Goal: Task Accomplishment & Management: Complete application form

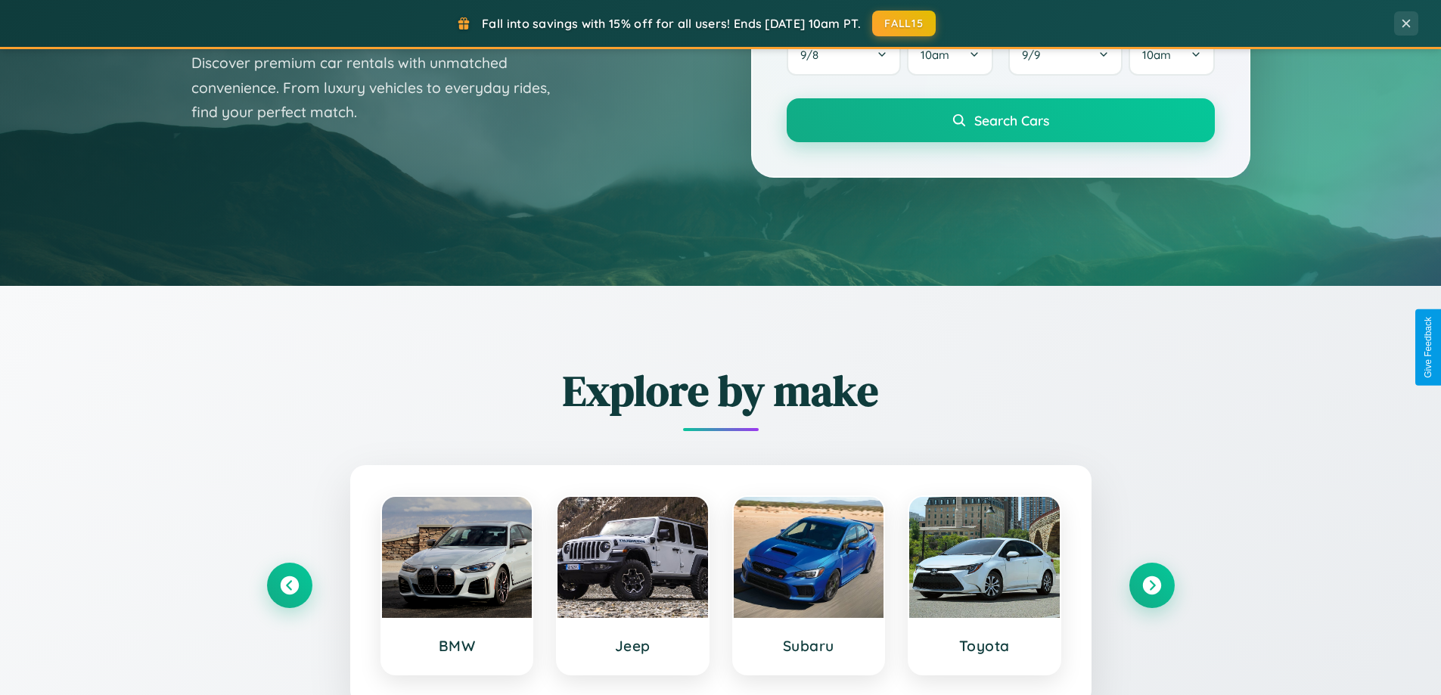
scroll to position [2911, 0]
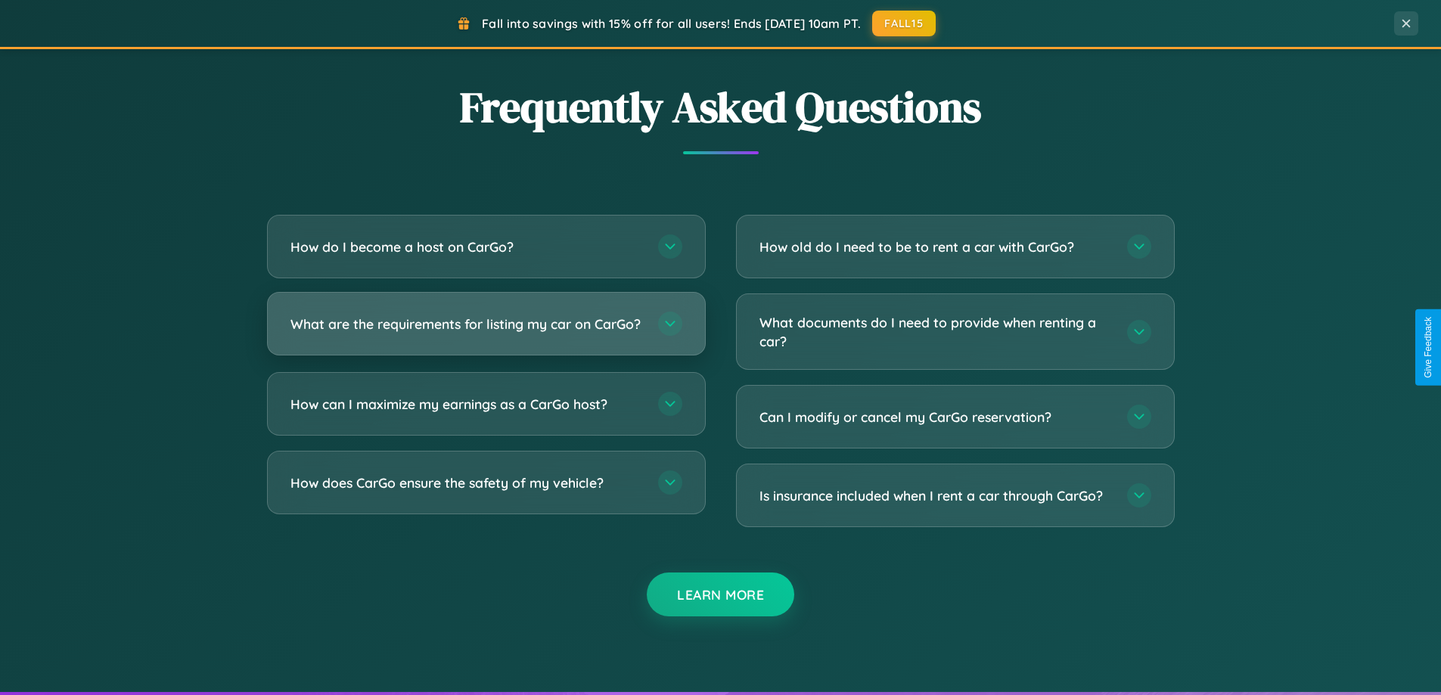
click at [486, 331] on h3 "What are the requirements for listing my car on CarGo?" at bounding box center [466, 324] width 352 height 19
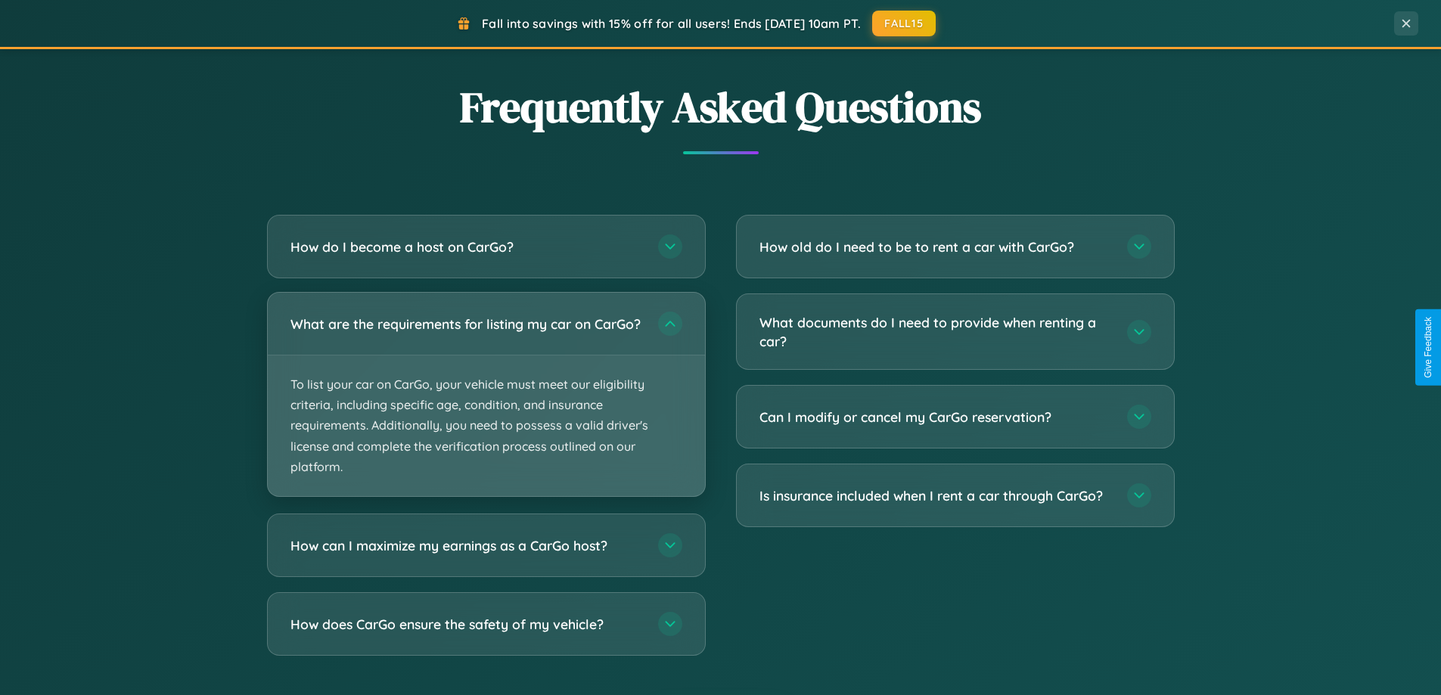
click at [486, 401] on p "To list your car on CarGo, your vehicle must meet our eligibility criteria, inc…" at bounding box center [486, 426] width 437 height 141
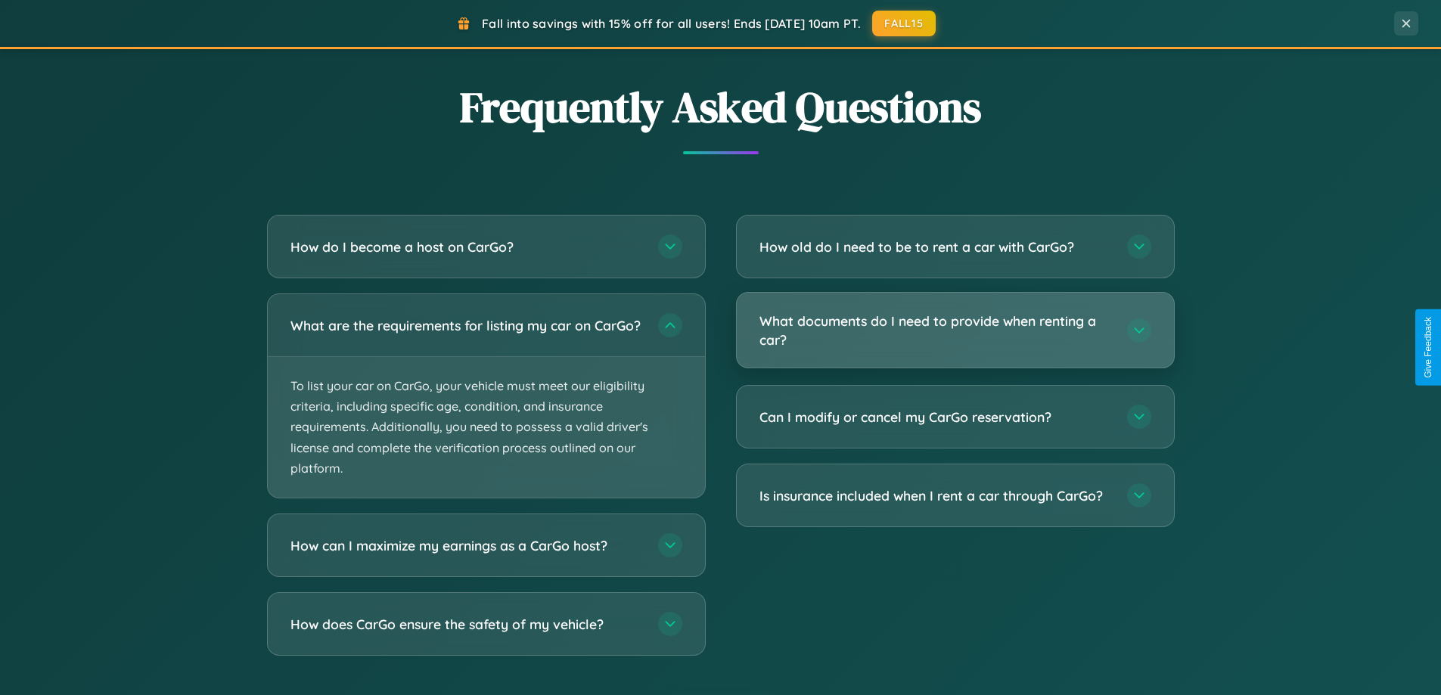
click at [955, 331] on h3 "What documents do I need to provide when renting a car?" at bounding box center [935, 330] width 352 height 37
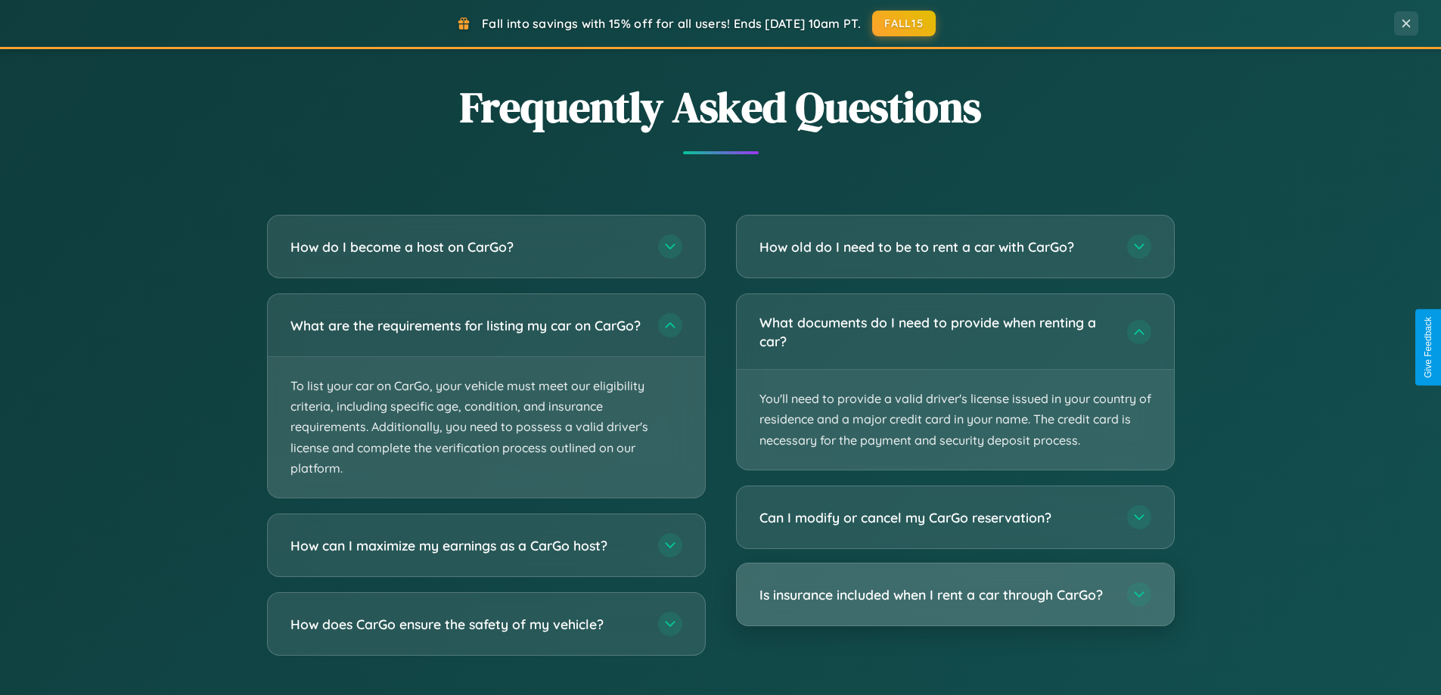
click at [955, 595] on h3 "Is insurance included when I rent a car through CarGo?" at bounding box center [935, 594] width 352 height 19
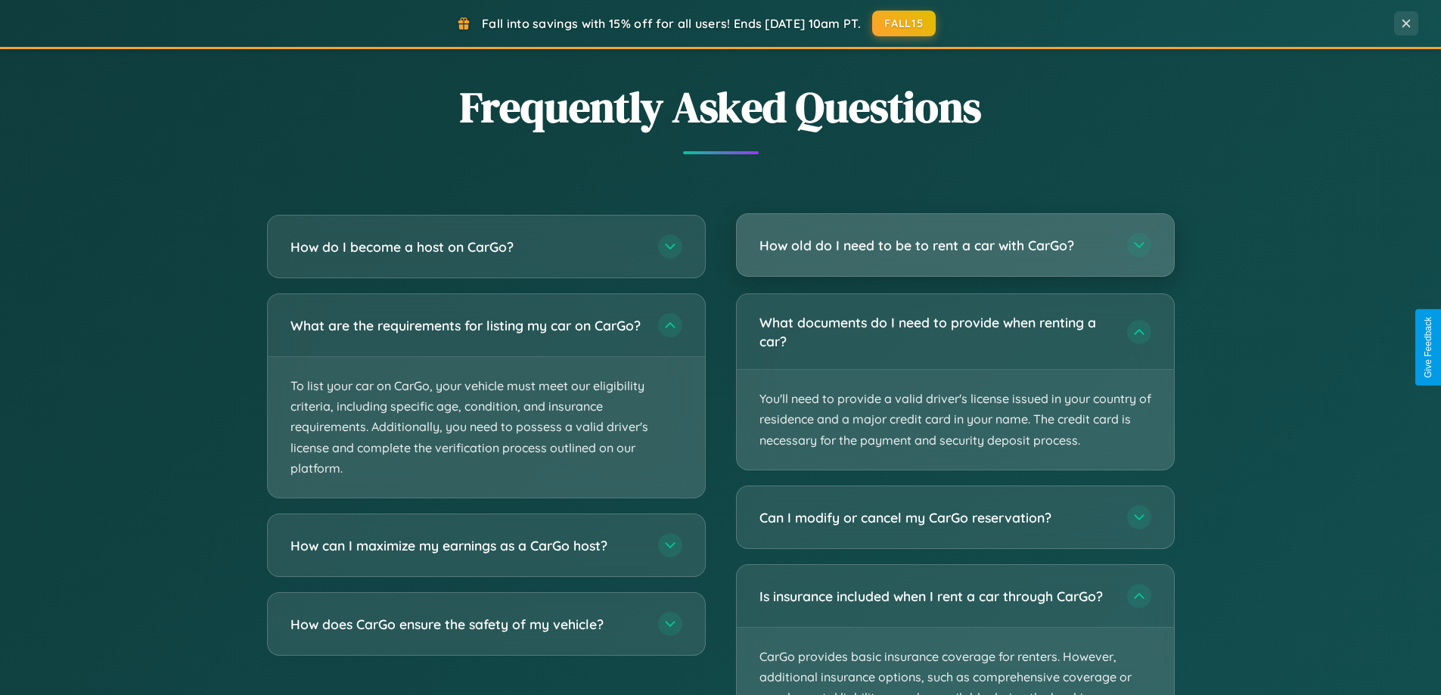
click at [955, 245] on h3 "How old do I need to be to rent a car with CarGo?" at bounding box center [935, 245] width 352 height 19
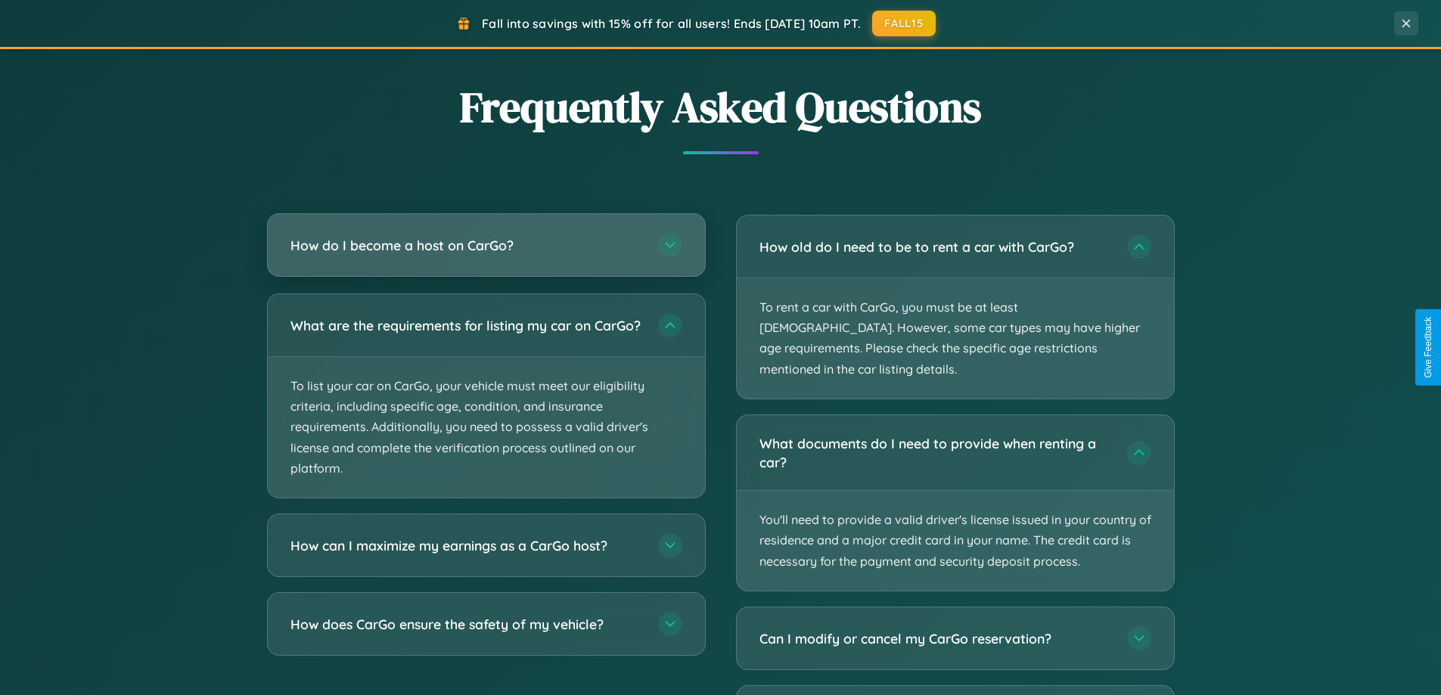
click at [486, 245] on h3 "How do I become a host on CarGo?" at bounding box center [466, 245] width 352 height 19
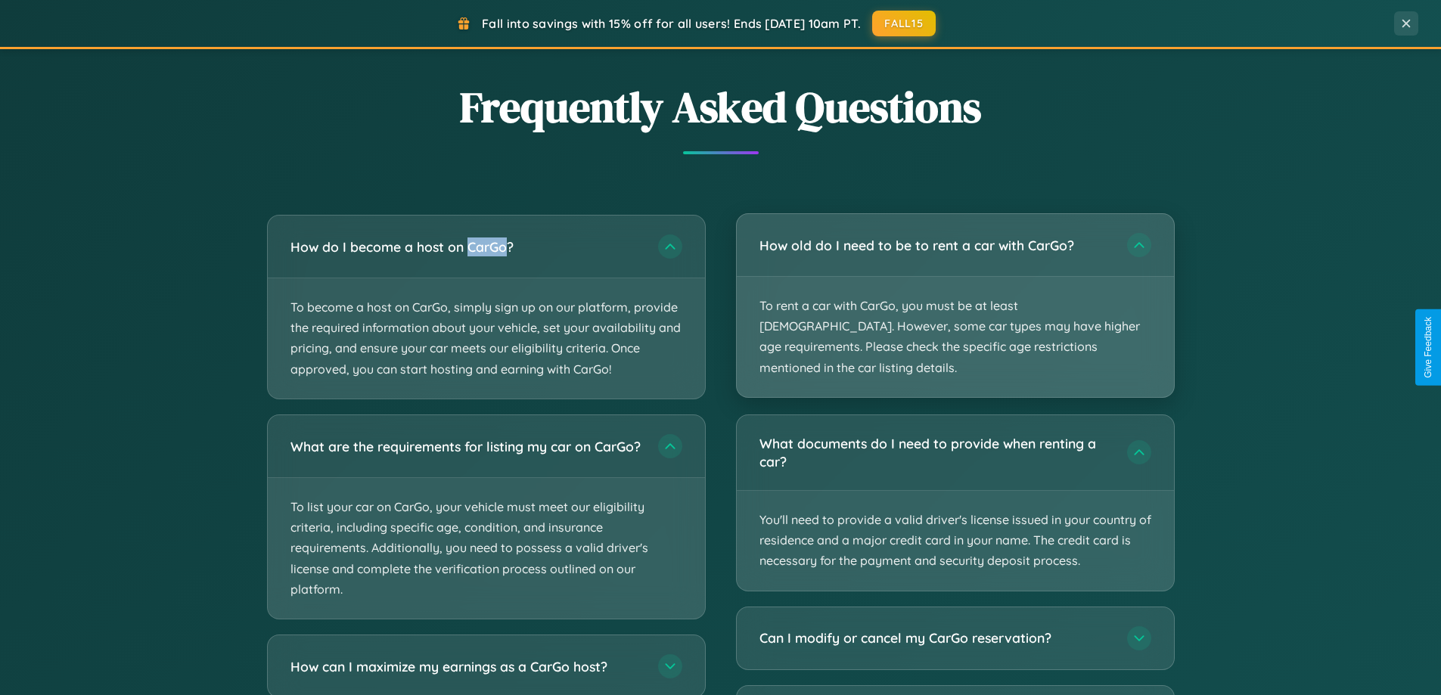
click at [955, 296] on p "To rent a car with CarGo, you must be at least [DEMOGRAPHIC_DATA]. However, som…" at bounding box center [955, 337] width 437 height 120
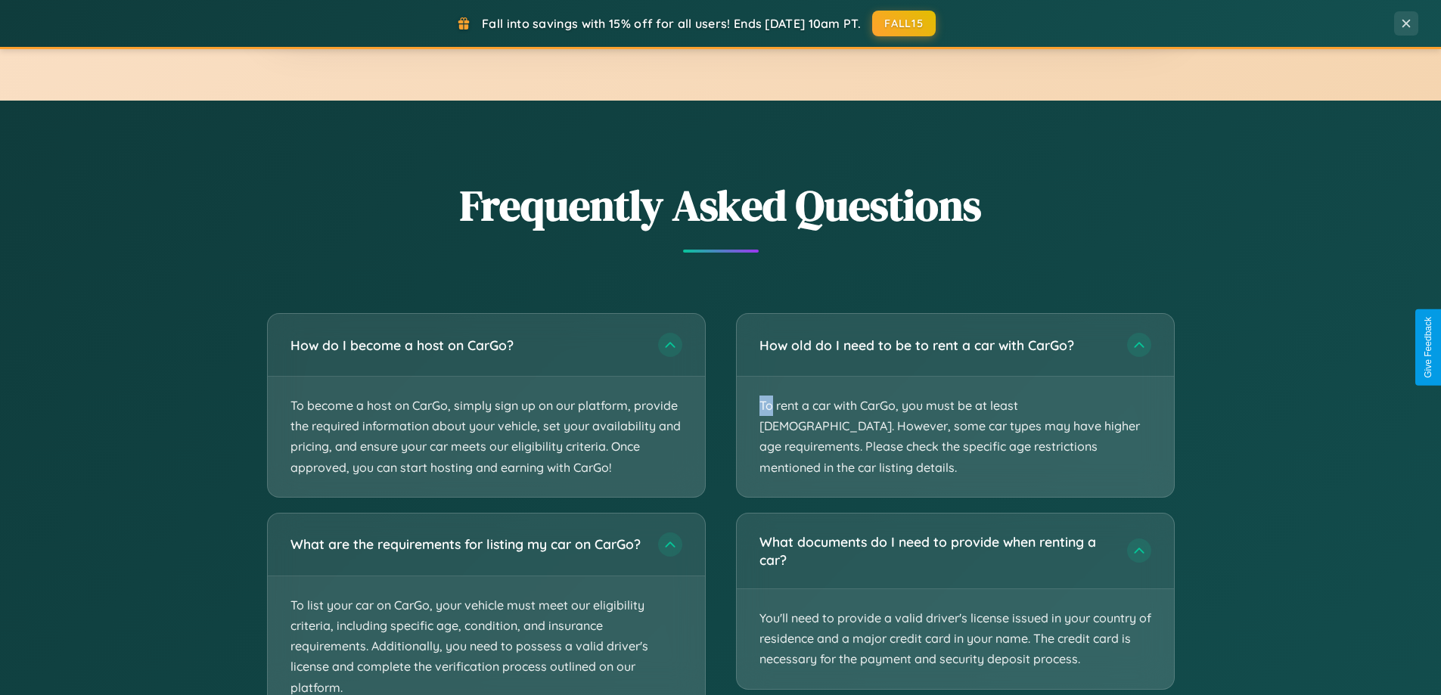
scroll to position [0, 0]
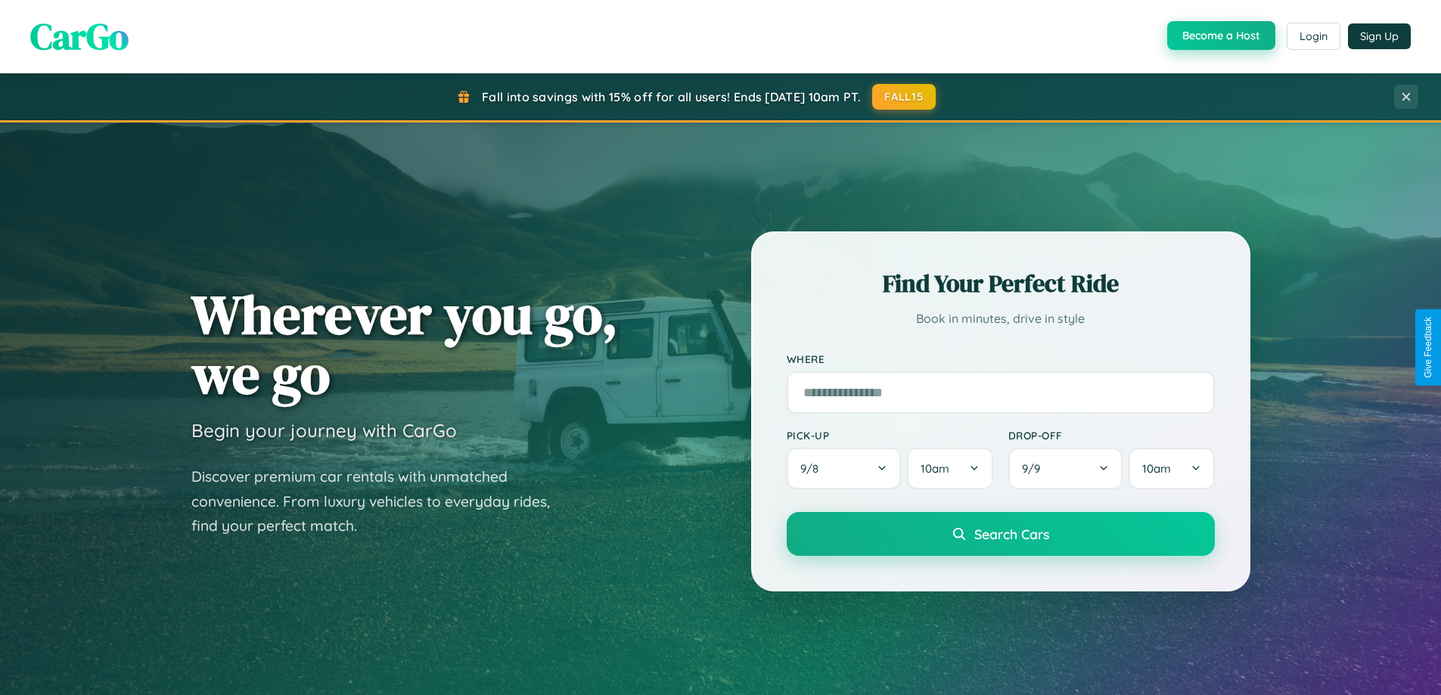
click at [1219, 36] on button "Become a Host" at bounding box center [1221, 35] width 108 height 29
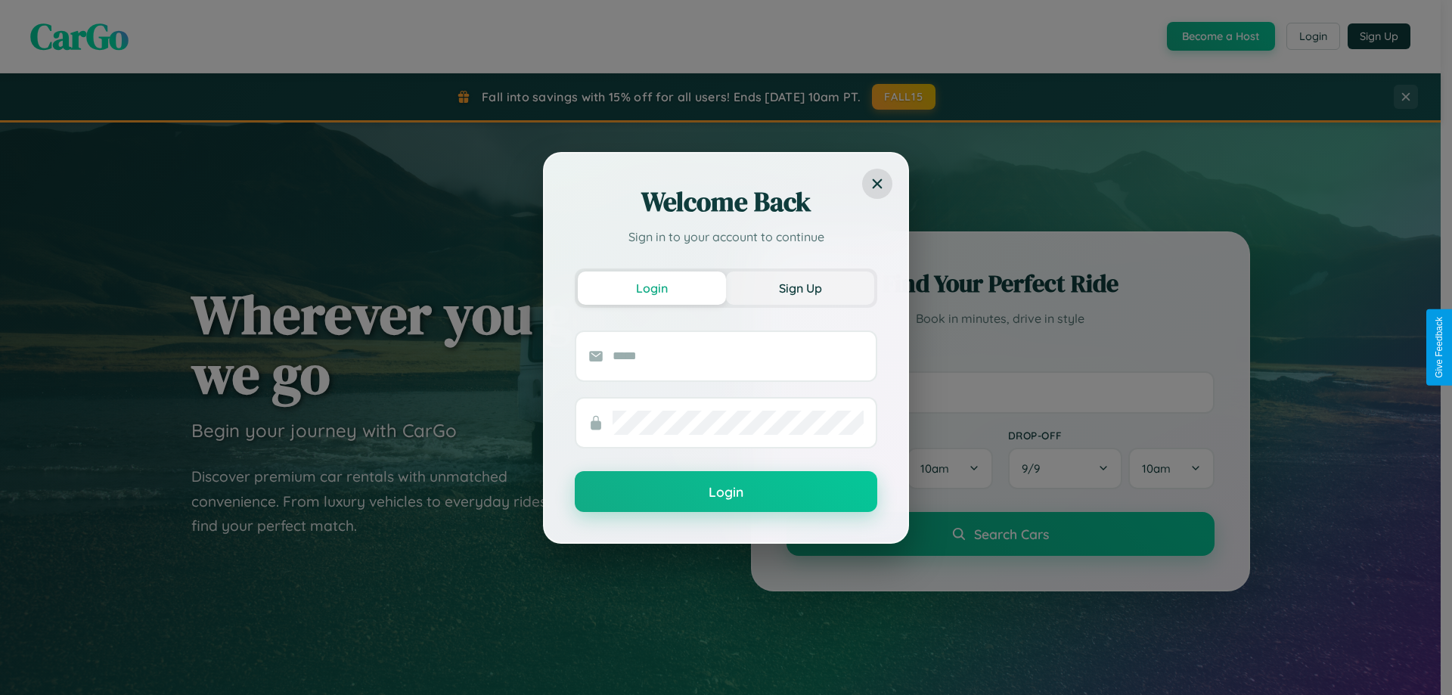
click at [800, 287] on button "Sign Up" at bounding box center [800, 288] width 148 height 33
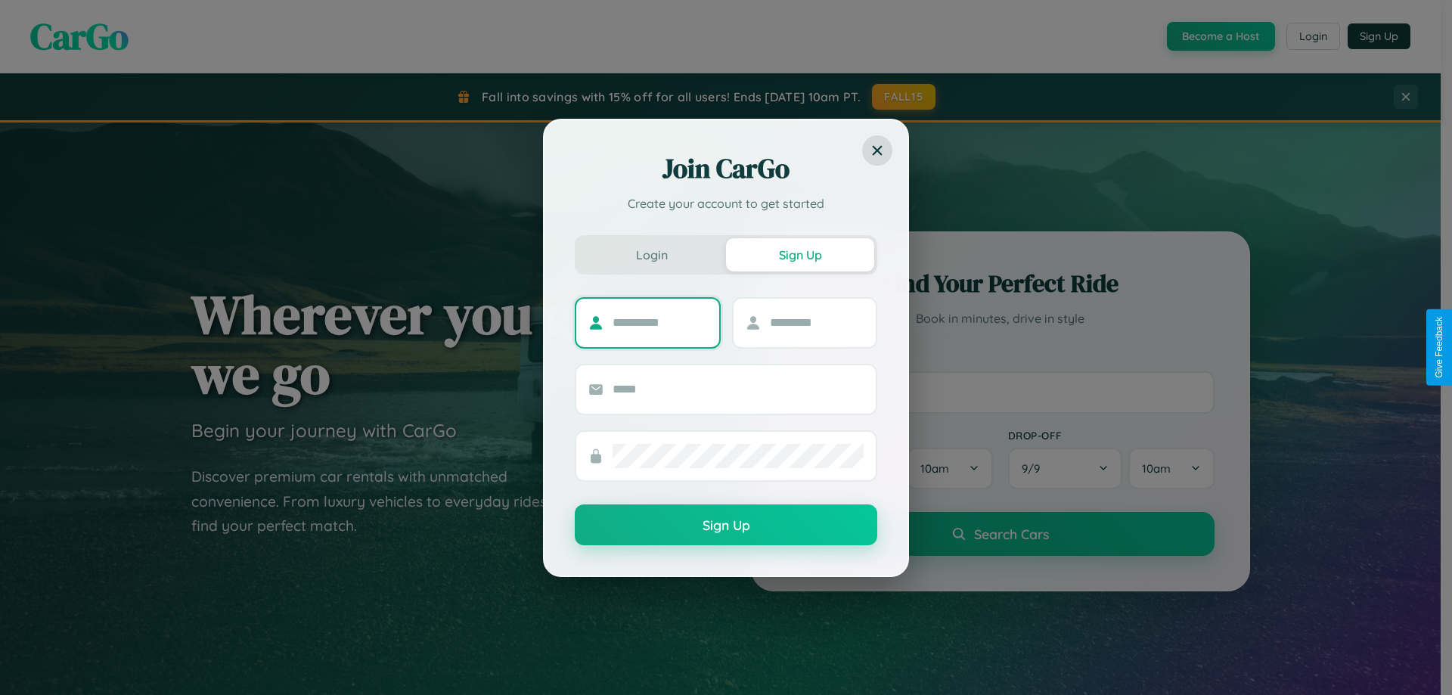
click at [660, 322] on input "text" at bounding box center [660, 323] width 95 height 24
type input "****"
click at [816, 322] on input "text" at bounding box center [817, 323] width 95 height 24
type input "*****"
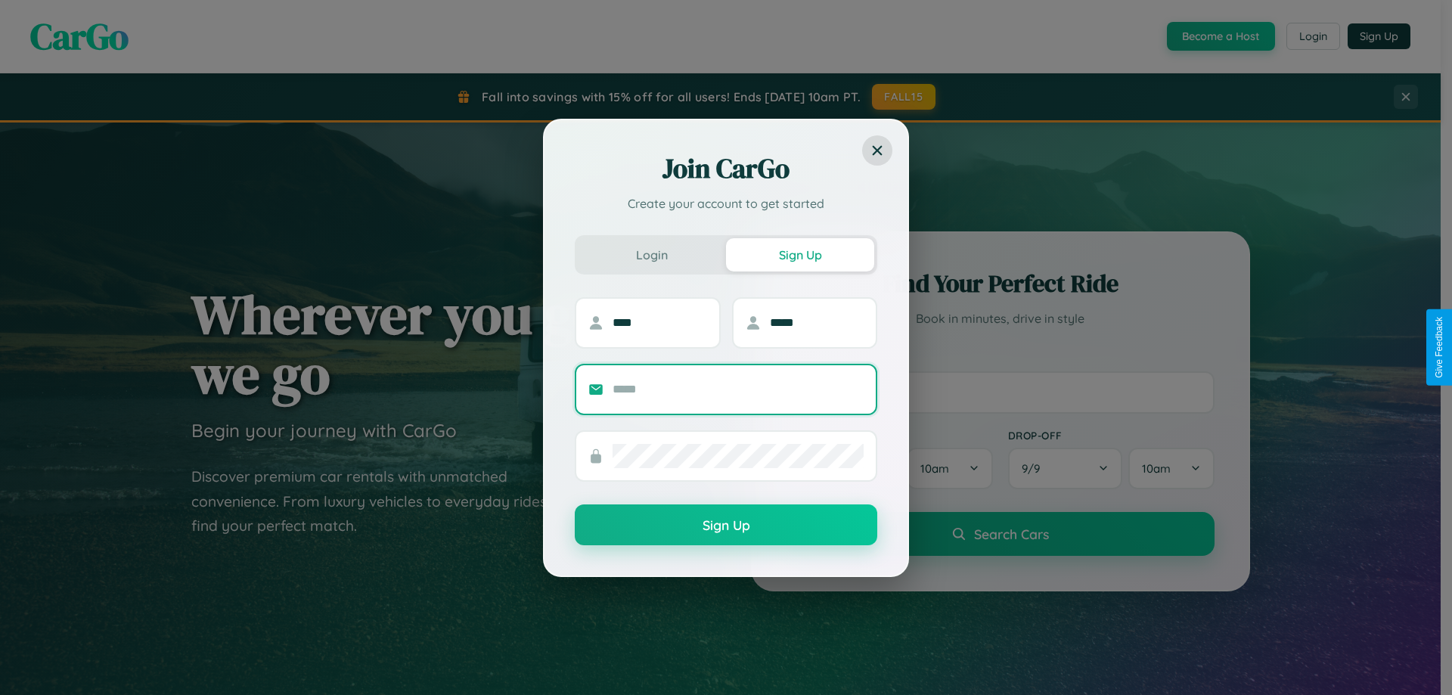
click at [738, 389] on input "text" at bounding box center [738, 389] width 251 height 24
type input "**********"
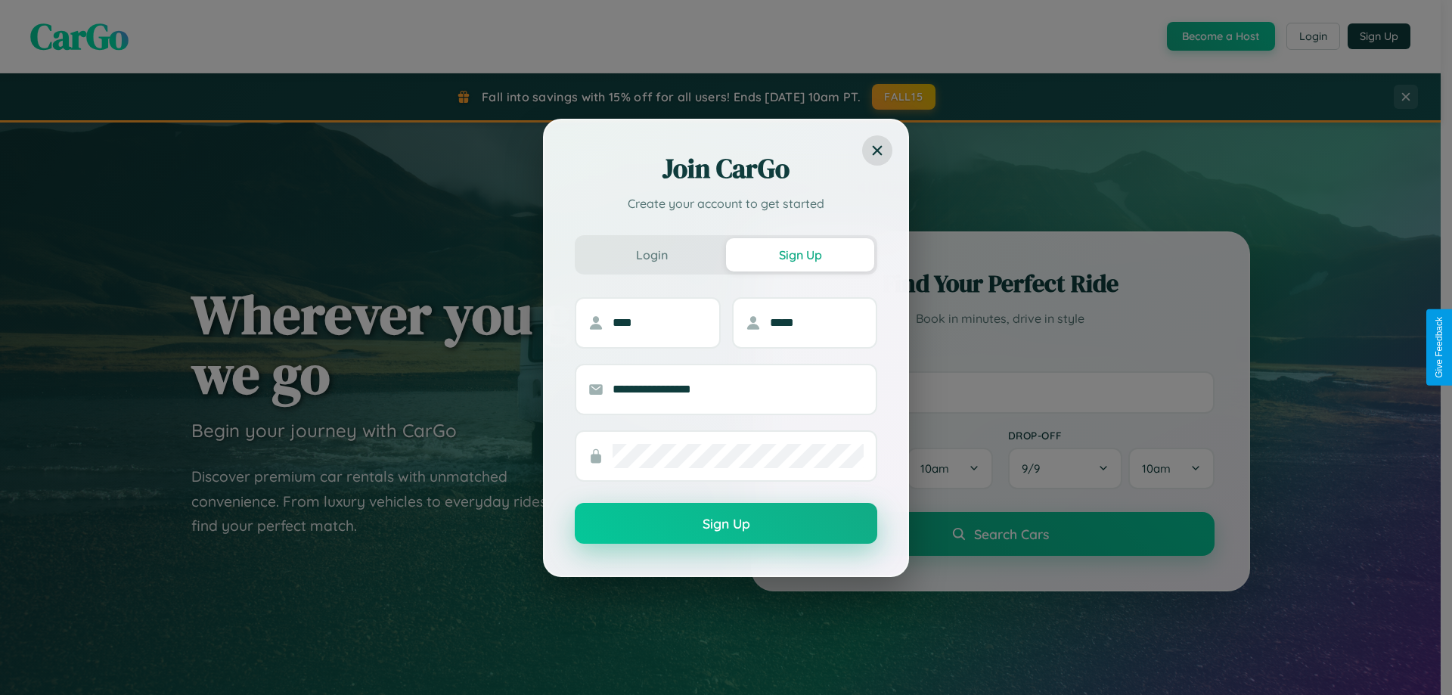
click at [726, 524] on button "Sign Up" at bounding box center [726, 523] width 303 height 41
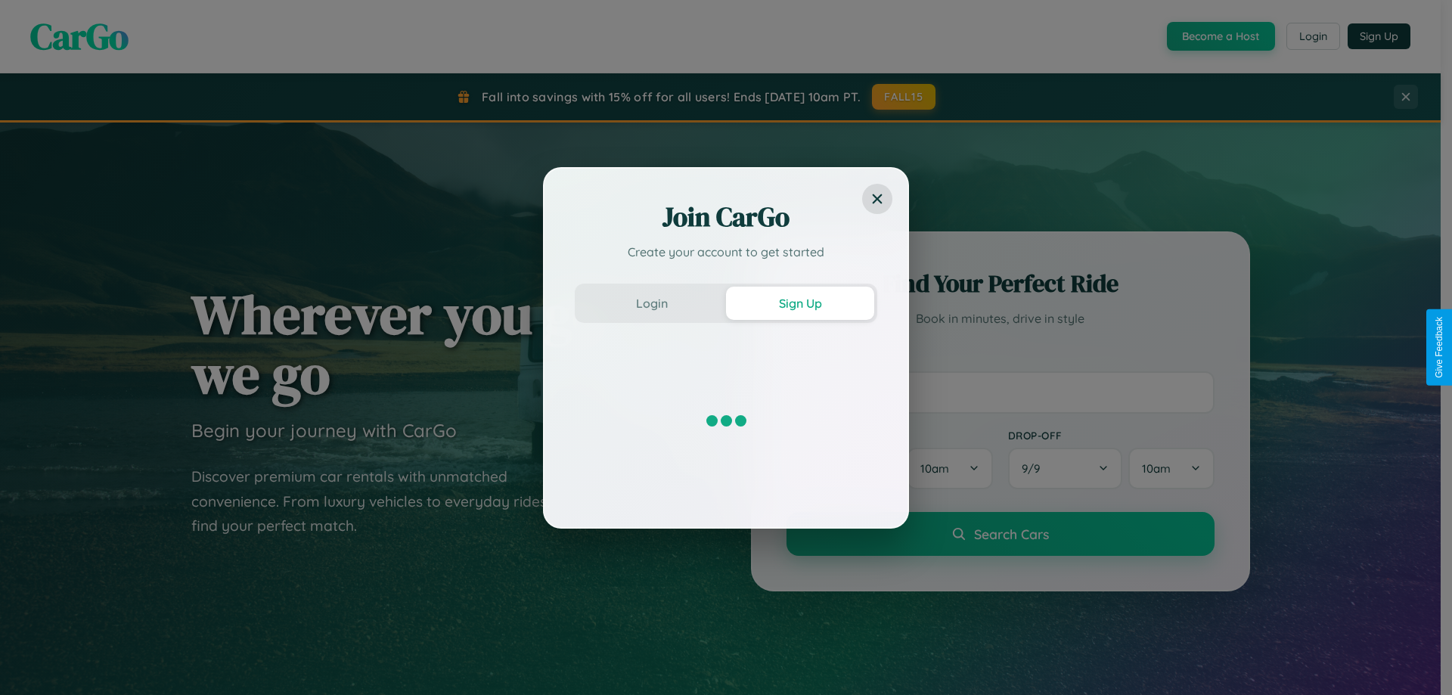
click at [1219, 36] on div "Join CarGo Create your account to get started Login Sign Up" at bounding box center [726, 347] width 1452 height 695
